Goal: Task Accomplishment & Management: Manage account settings

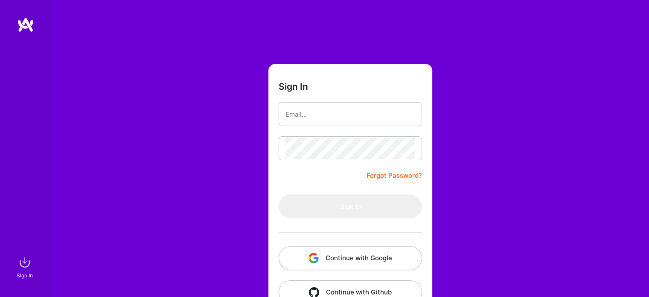
scroll to position [24, 0]
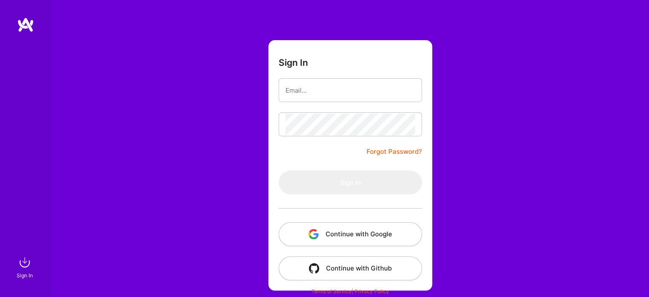
click at [328, 229] on button "Continue with Google" at bounding box center [350, 234] width 143 height 24
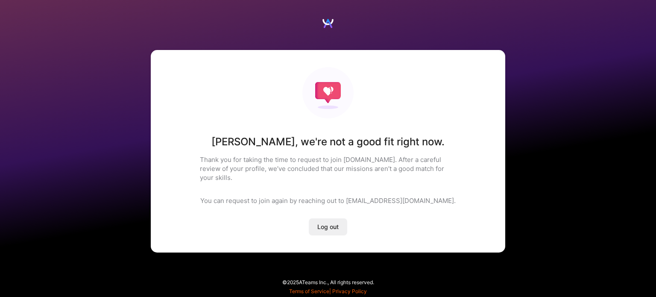
click at [342, 218] on button "Log out" at bounding box center [328, 226] width 38 height 17
click at [325, 222] on span "Log out" at bounding box center [327, 226] width 21 height 9
click at [326, 22] on img at bounding box center [327, 23] width 13 height 13
click at [327, 23] on img at bounding box center [327, 23] width 13 height 13
click at [331, 222] on span "Log out" at bounding box center [327, 226] width 21 height 9
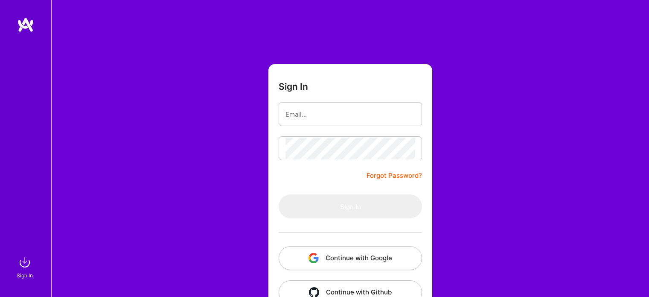
scroll to position [24, 0]
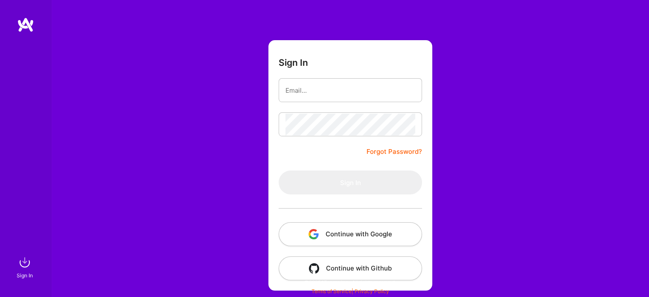
click at [348, 233] on button "Continue with Google" at bounding box center [350, 234] width 143 height 24
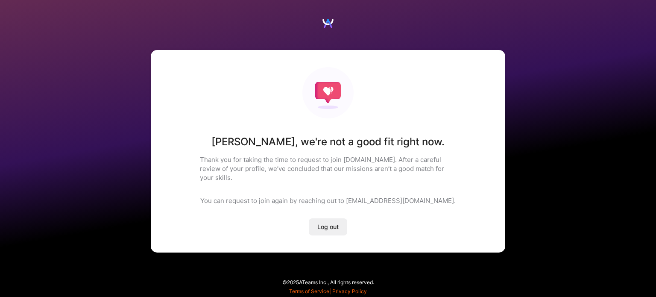
click at [334, 222] on span "Log out" at bounding box center [327, 226] width 21 height 9
